Goal: Task Accomplishment & Management: Use online tool/utility

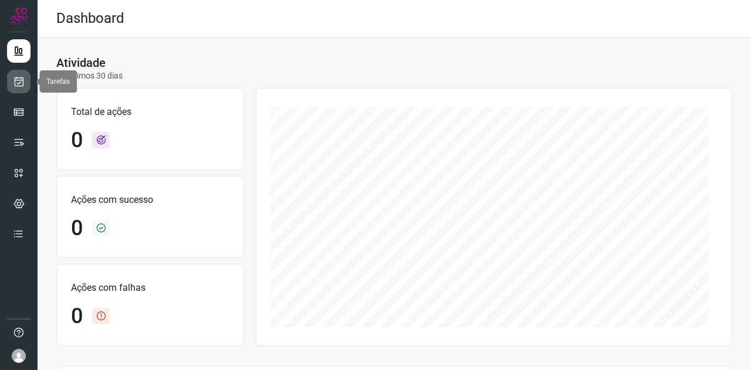
click at [18, 78] on icon at bounding box center [19, 82] width 12 height 12
click at [17, 83] on icon at bounding box center [19, 82] width 12 height 12
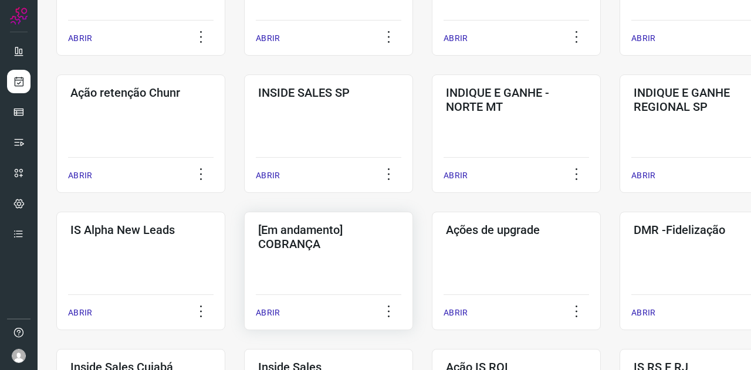
click at [432, 254] on div "[Em andamento] COBRANÇA ABRIR" at bounding box center [516, 271] width 169 height 118
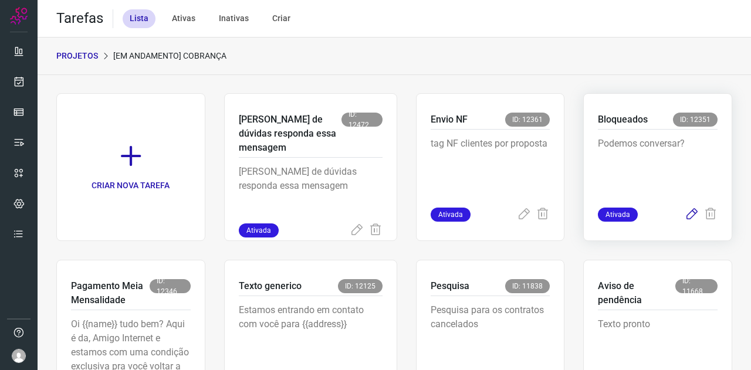
click at [686, 213] on icon at bounding box center [691, 215] width 14 height 14
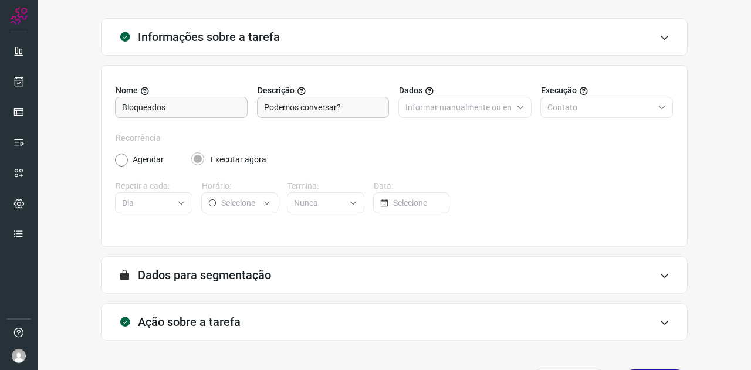
scroll to position [87, 0]
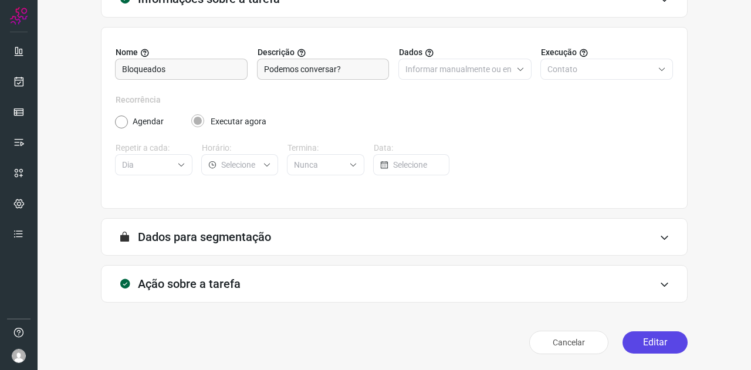
click at [638, 344] on button "Editar" at bounding box center [654, 342] width 65 height 22
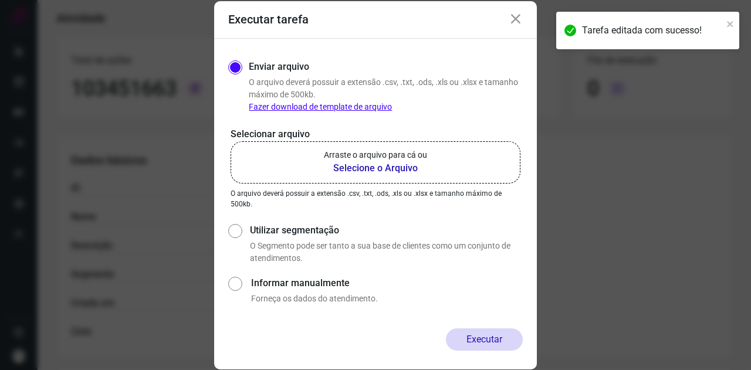
click at [430, 178] on label "Arraste o arquivo para cá ou Selecione o Arquivo" at bounding box center [375, 162] width 290 height 42
click at [0, 0] on input "Arraste o arquivo para cá ou Selecione o Arquivo" at bounding box center [0, 0] width 0 height 0
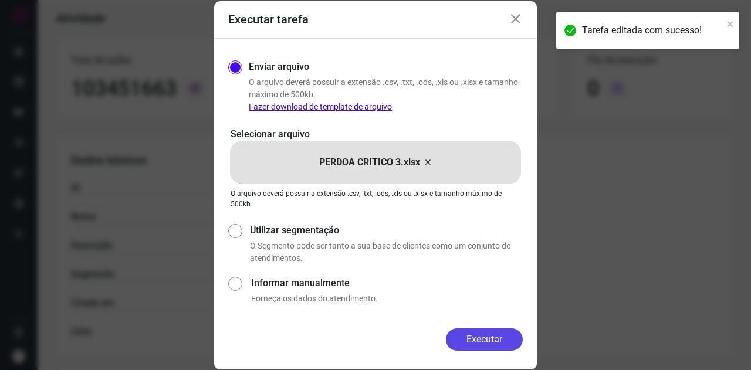
click at [504, 338] on button "Executar" at bounding box center [484, 339] width 77 height 22
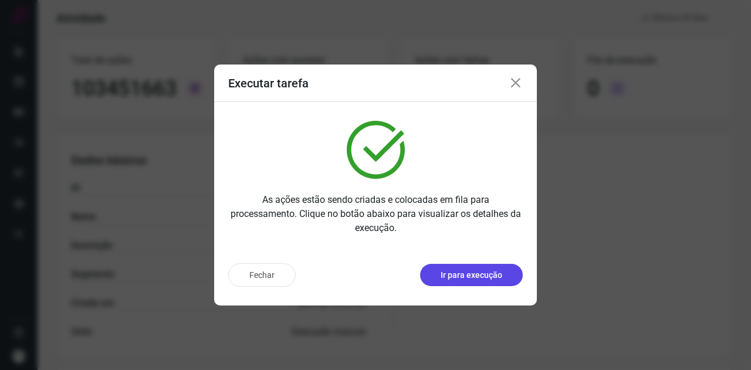
drag, startPoint x: 492, startPoint y: 282, endPoint x: 493, endPoint y: 275, distance: 7.1
click at [492, 282] on button "Ir para execução" at bounding box center [471, 275] width 103 height 22
